Goal: Task Accomplishment & Management: Manage account settings

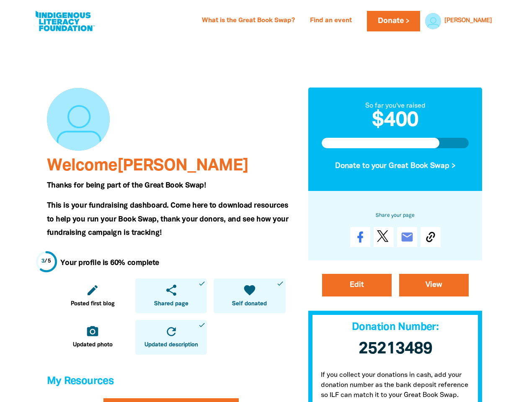
click at [264, 202] on span "This is your fundraising dashboard. Come here to download resources to help you…" at bounding box center [167, 219] width 241 height 34
click at [483, 21] on link "[PERSON_NAME]" at bounding box center [468, 21] width 48 height 6
click at [92, 295] on icon "edit" at bounding box center [92, 289] width 13 height 13
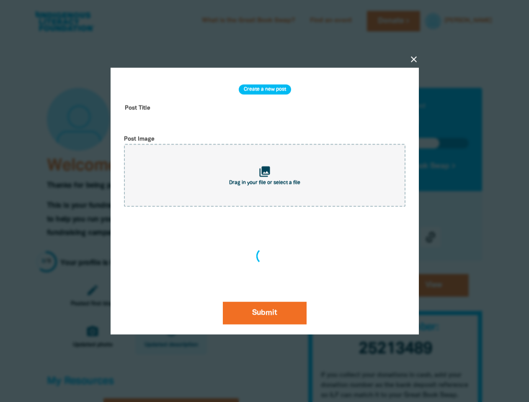
click at [171, 295] on div "close Create a new post Post Title Post Image collections Drag in your file or …" at bounding box center [264, 201] width 335 height 347
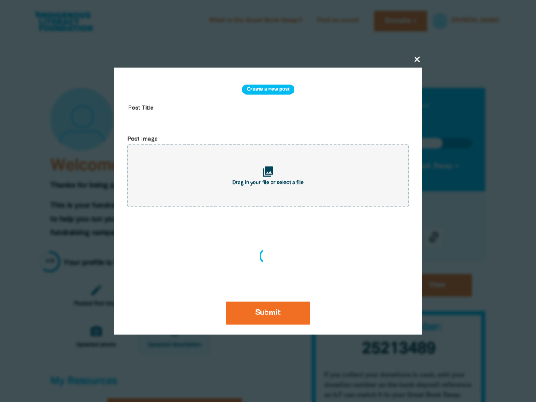
click at [249, 295] on div "Create a new post Post Title Post Image collections Drag in your file or select…" at bounding box center [268, 201] width 288 height 247
click at [92, 337] on div at bounding box center [268, 201] width 536 height 402
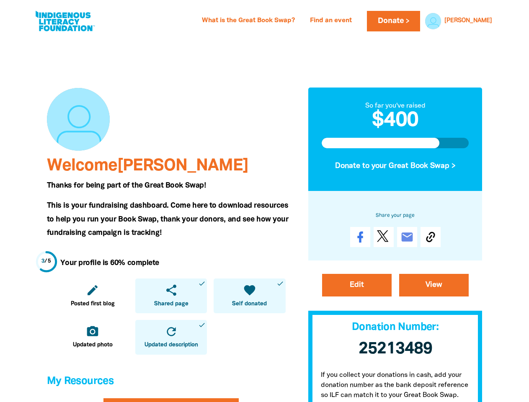
click at [171, 337] on icon "refresh" at bounding box center [170, 331] width 13 height 13
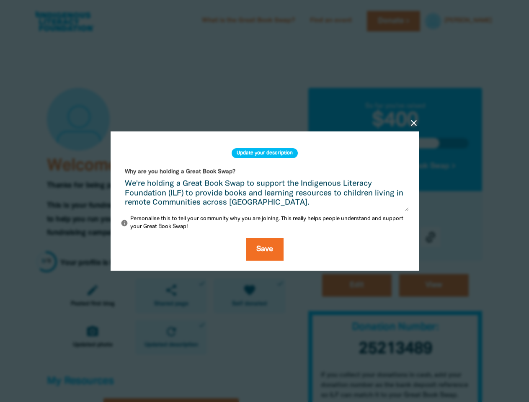
click at [395, 166] on div "close Update your description Why are you holding a Great Book Swap? We're hold…" at bounding box center [264, 201] width 335 height 220
click at [430, 237] on div "close Update your description Why are you holding a Great Book Swap? We're hold…" at bounding box center [264, 201] width 335 height 220
